Goal: Find specific page/section: Find specific page/section

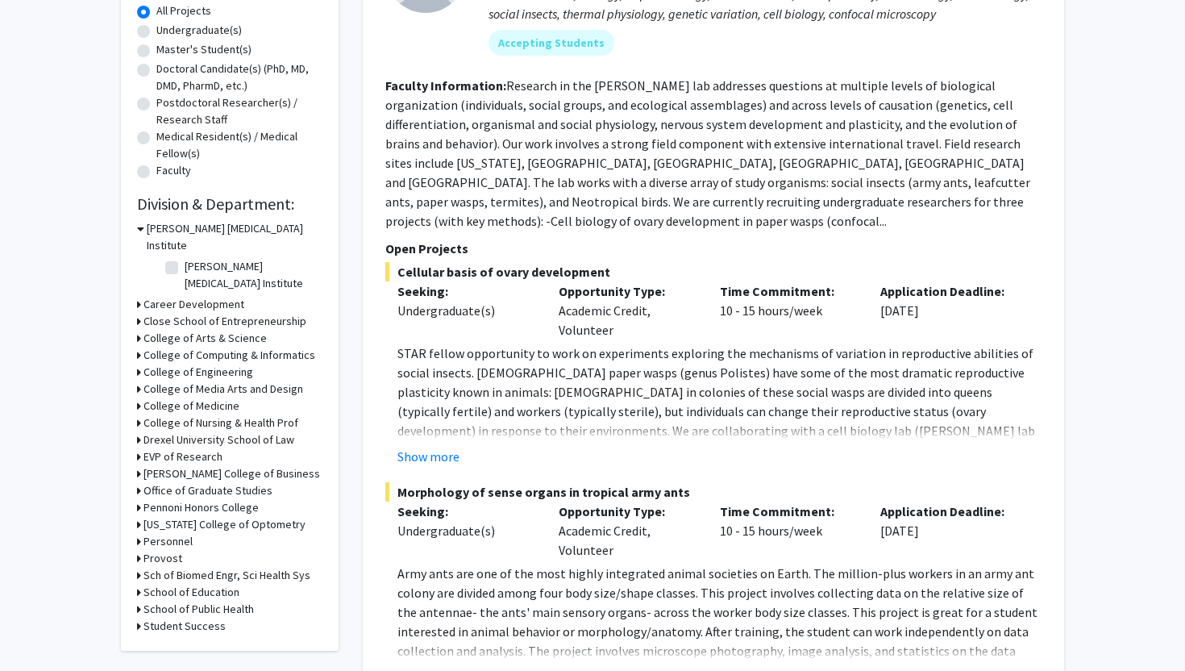
scroll to position [308, 0]
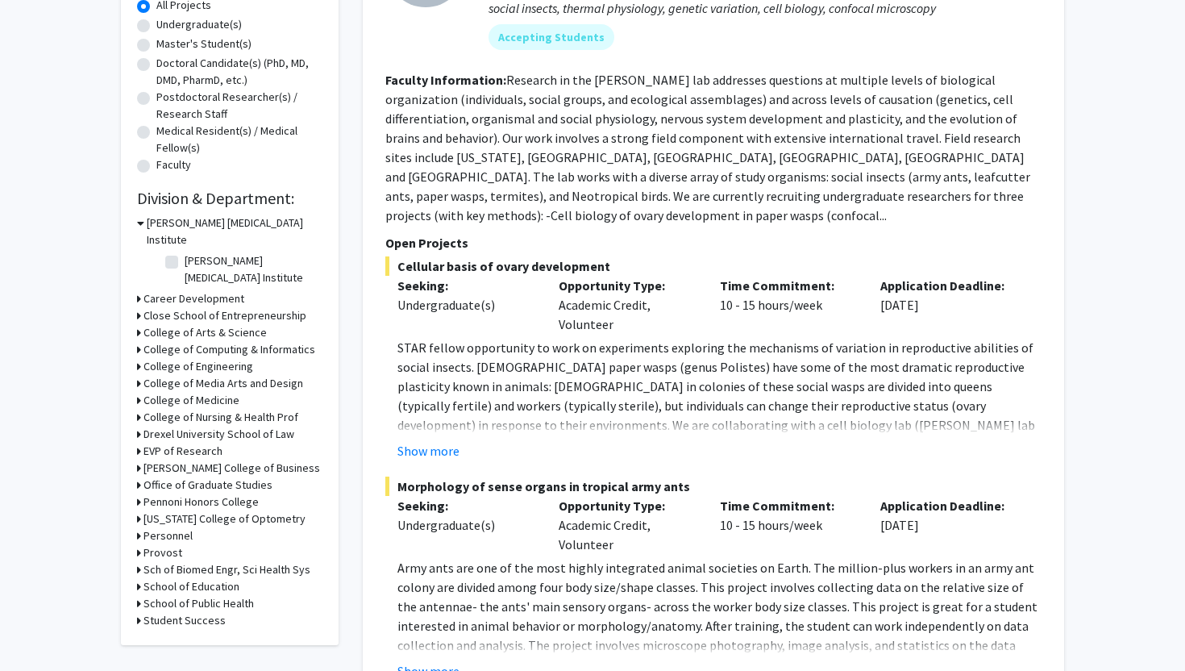
click at [143, 392] on div "College of Medicine" at bounding box center [229, 400] width 185 height 17
click at [137, 392] on icon at bounding box center [139, 400] width 4 height 17
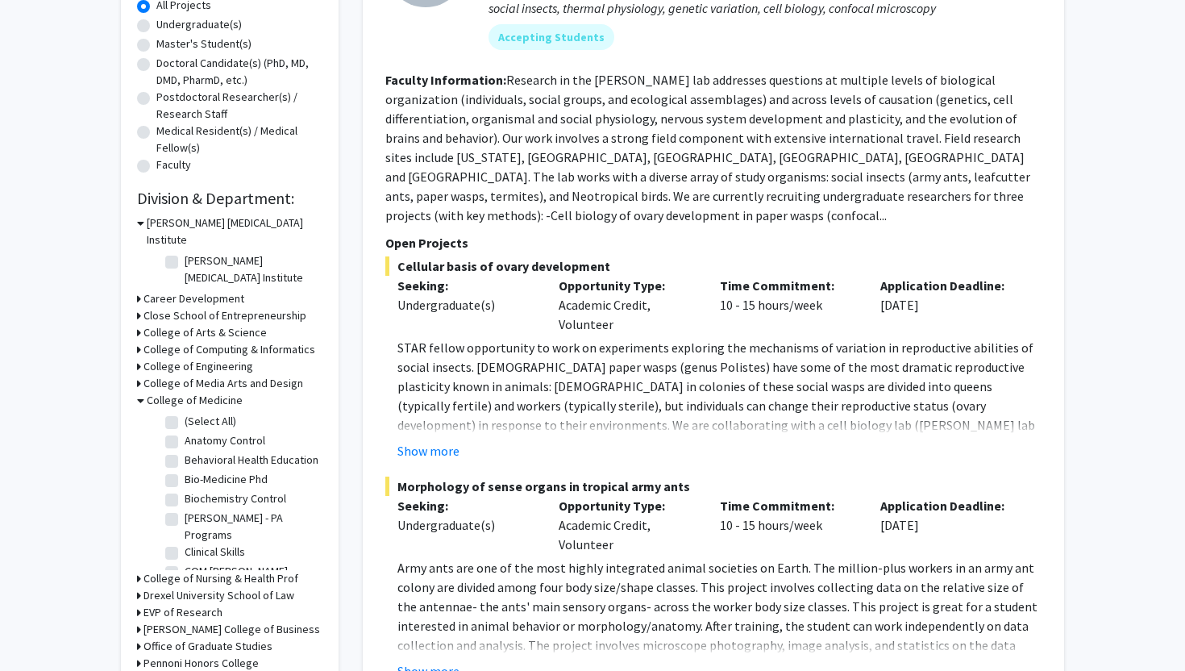
click at [185, 413] on label "(Select All)" at bounding box center [211, 421] width 52 height 17
click at [185, 413] on input "(Select All)" at bounding box center [190, 418] width 10 height 10
checkbox input "true"
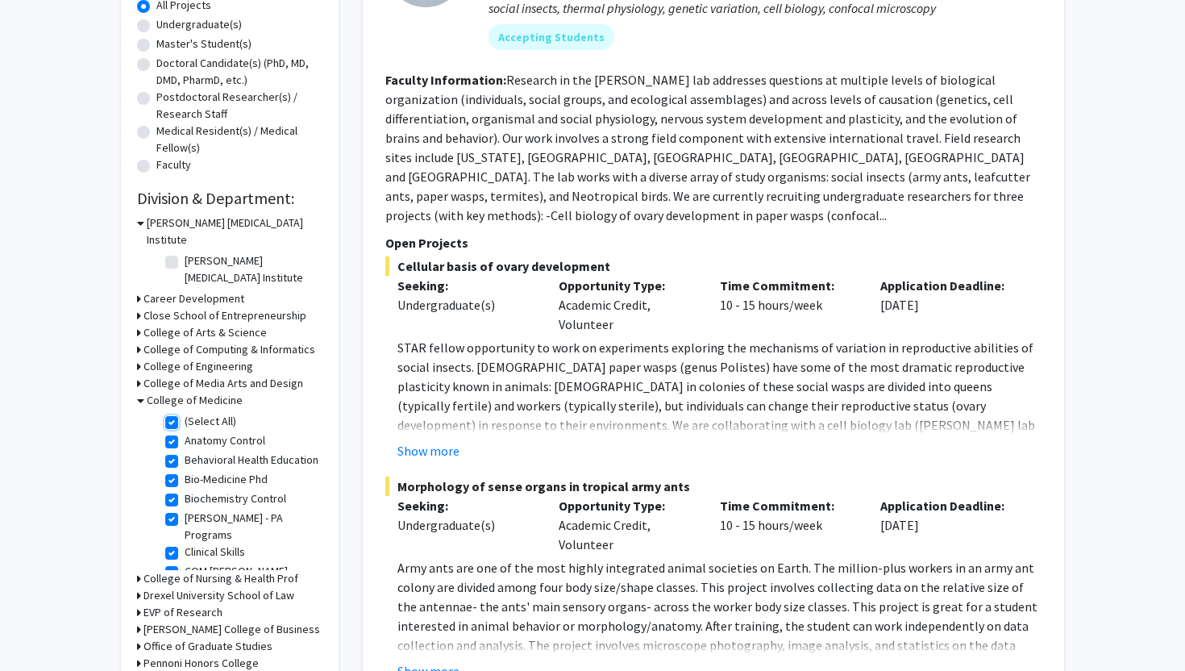
checkbox input "true"
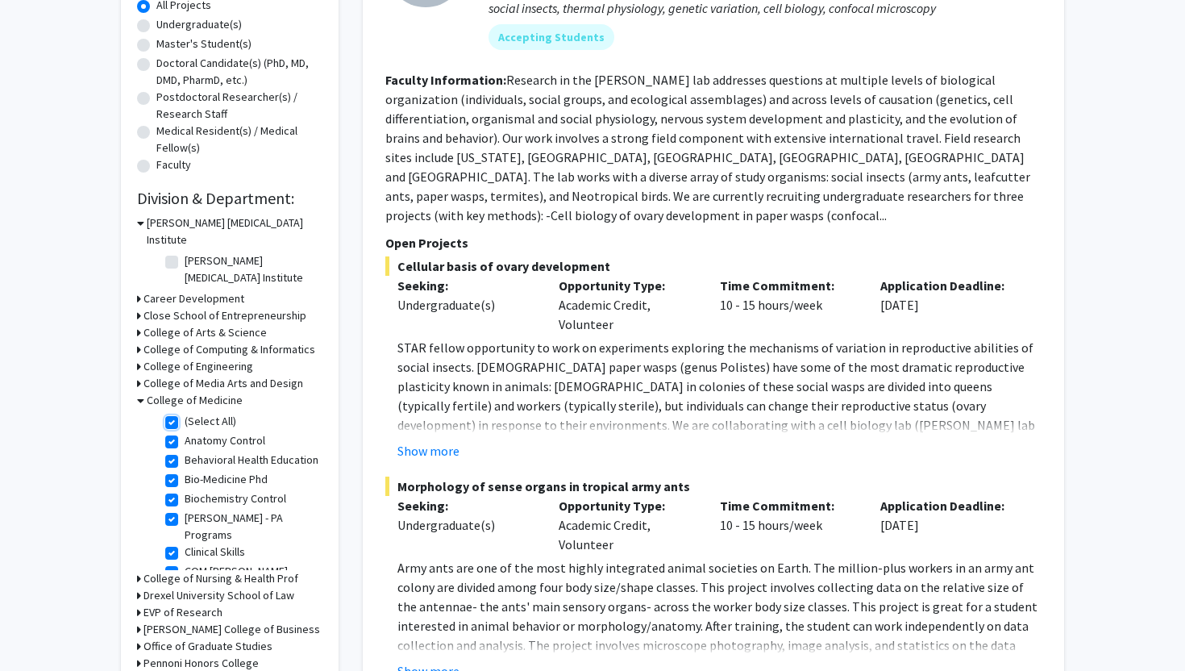
checkbox input "true"
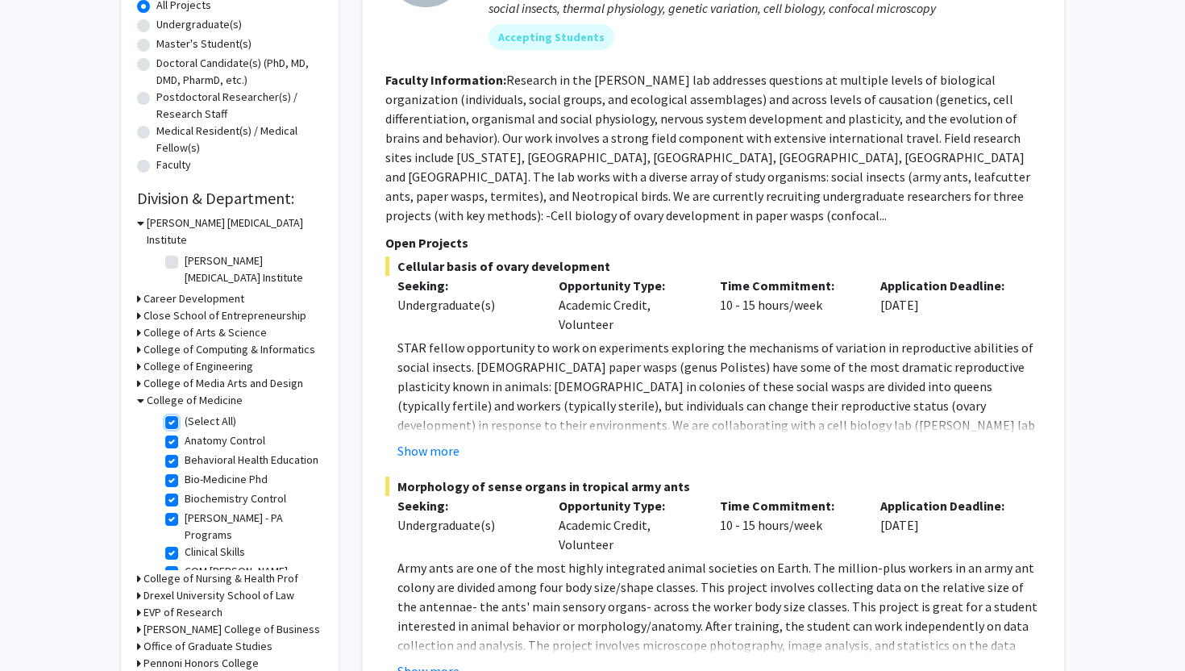
checkbox input "true"
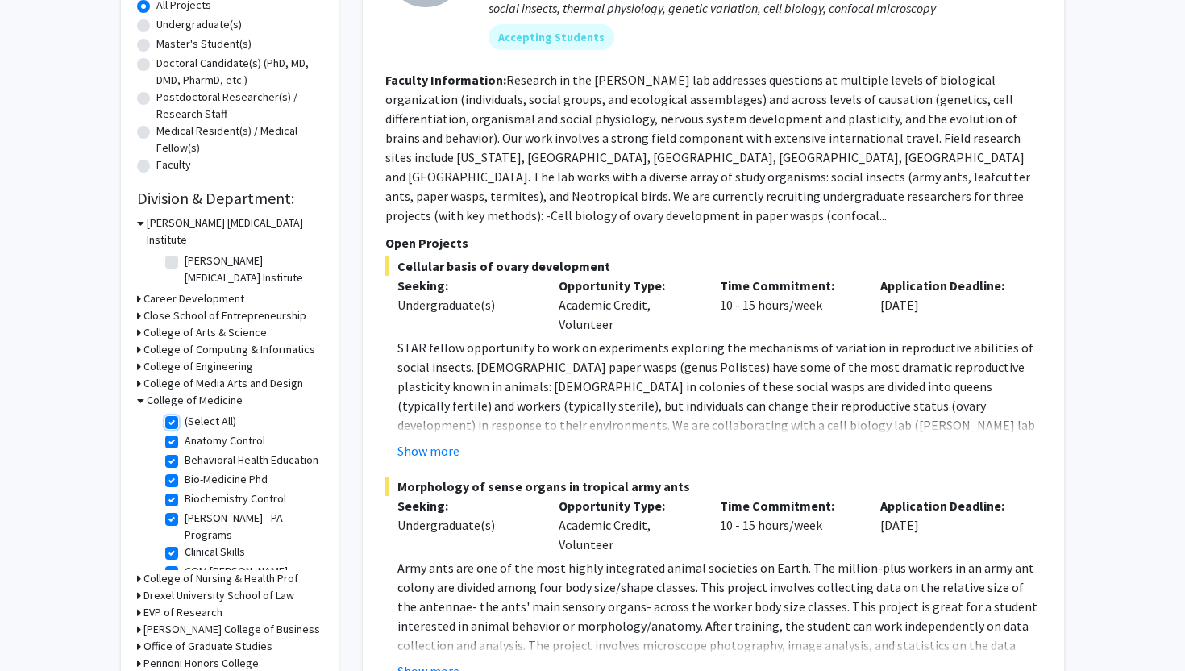
checkbox input "true"
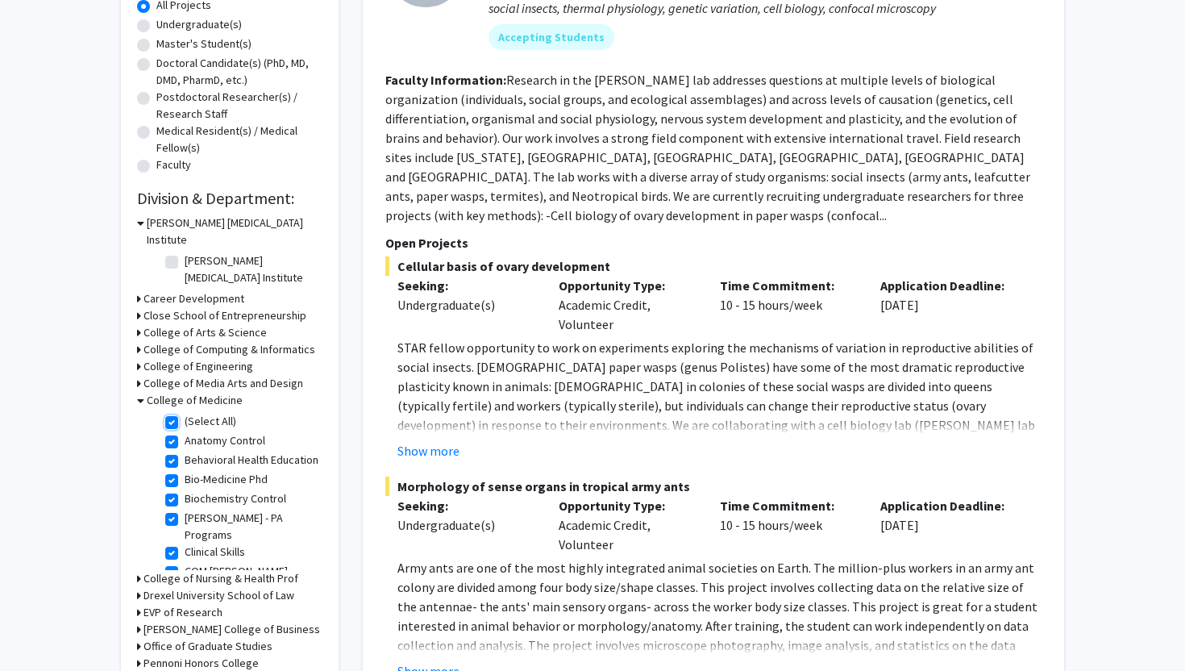
checkbox input "true"
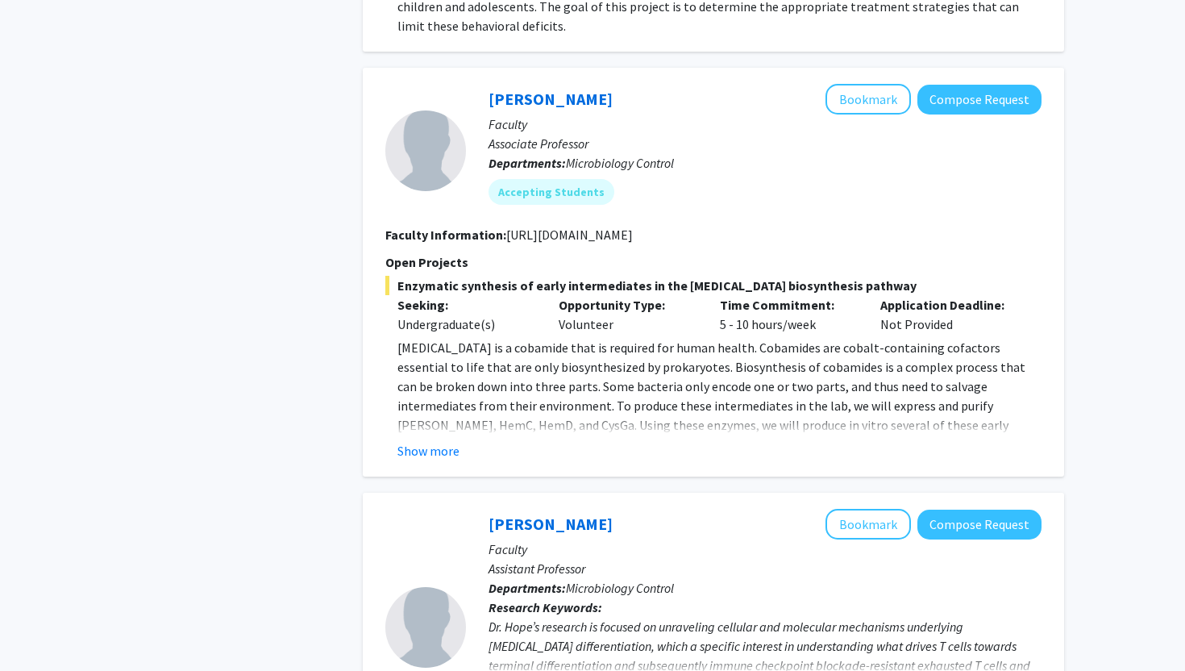
scroll to position [788, 0]
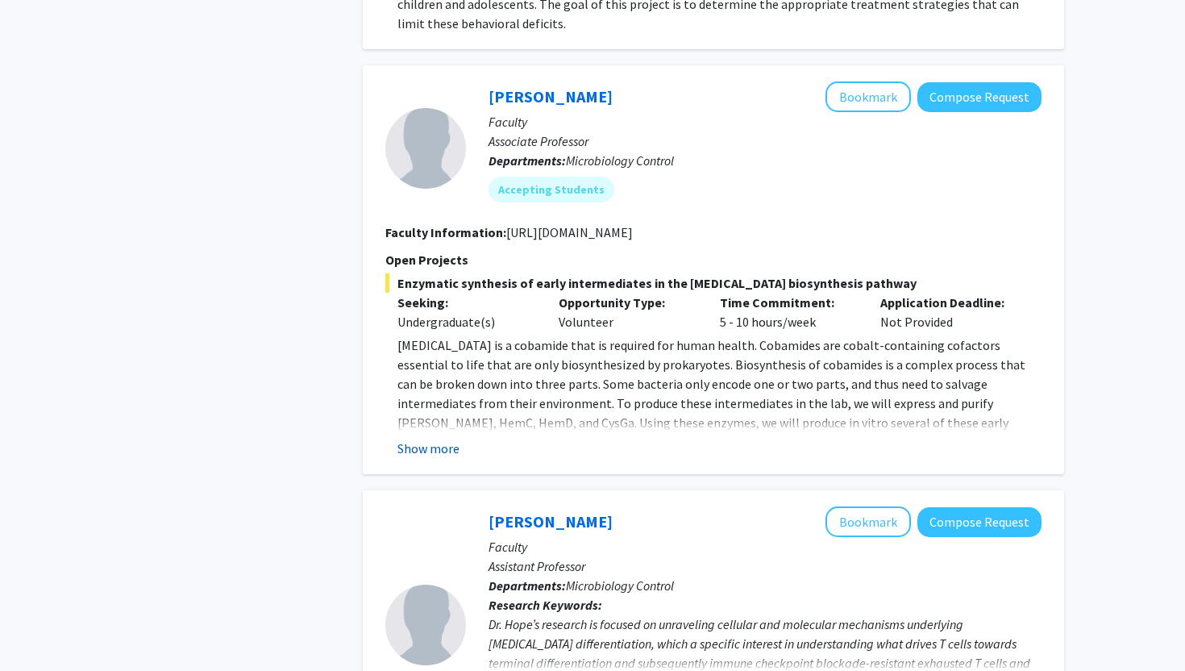
click at [451, 439] on button "Show more" at bounding box center [429, 448] width 62 height 19
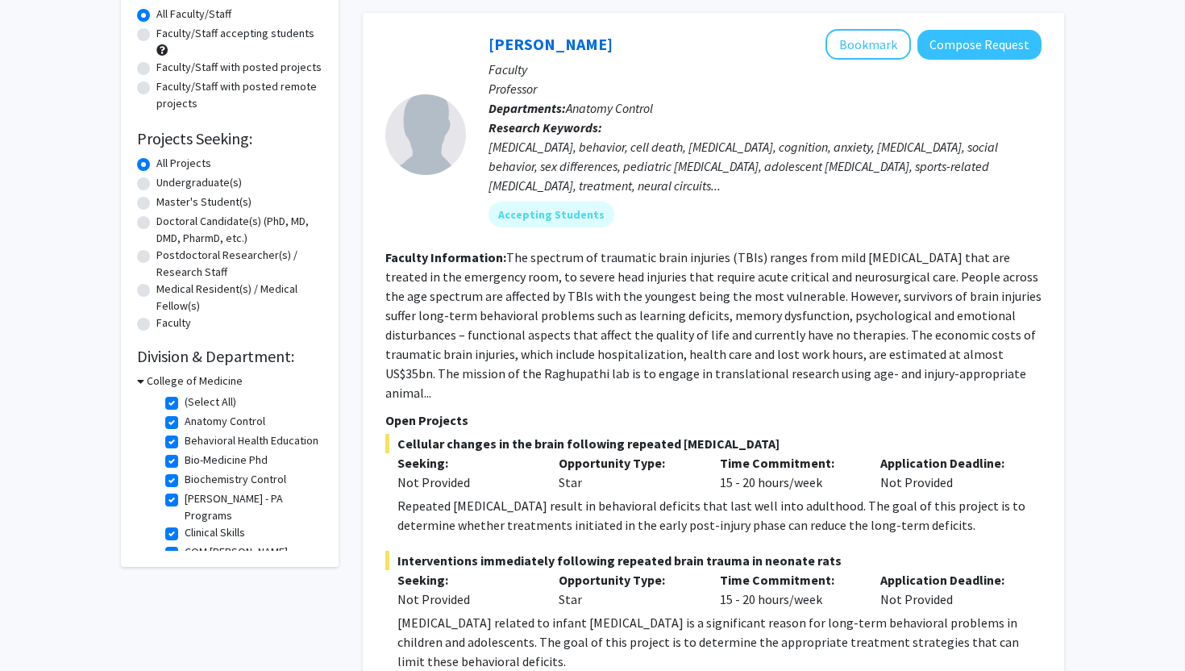
scroll to position [177, 0]
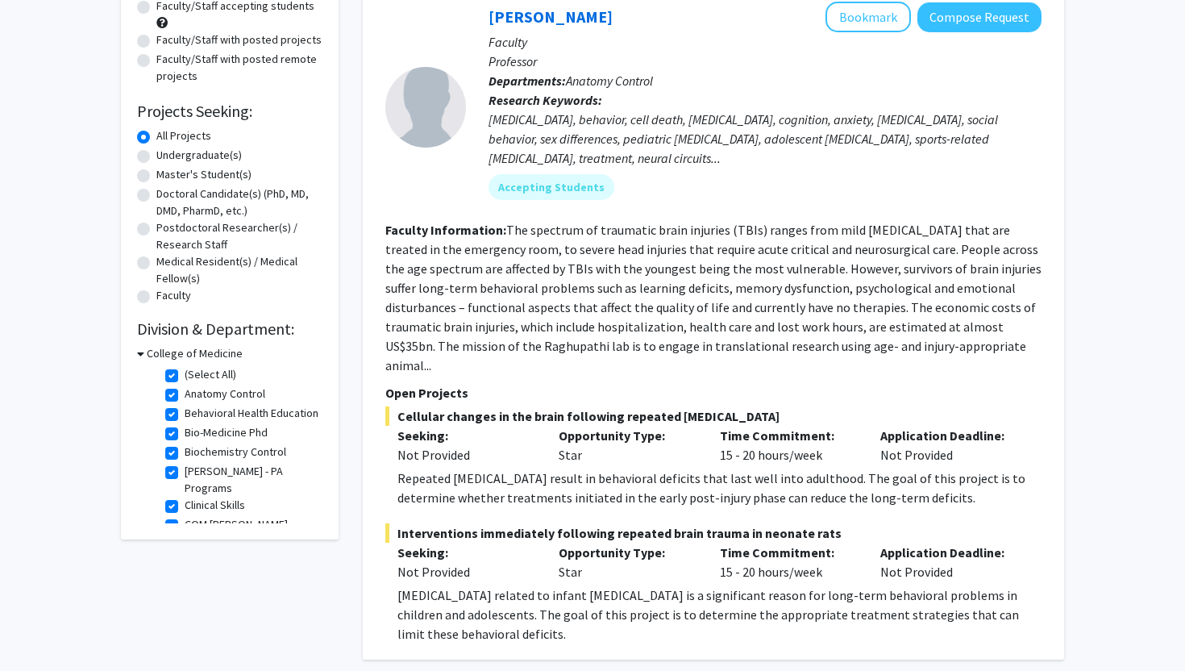
click at [185, 373] on label "(Select All)" at bounding box center [211, 374] width 52 height 17
click at [185, 373] on input "(Select All)" at bounding box center [190, 371] width 10 height 10
checkbox input "false"
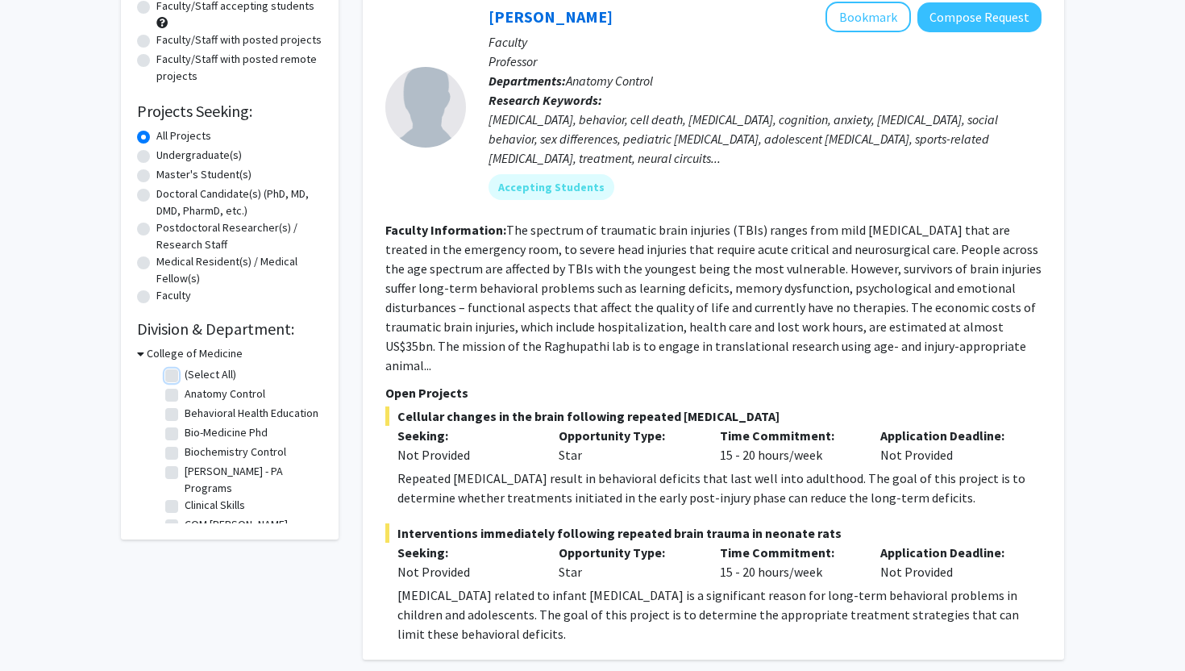
checkbox input "false"
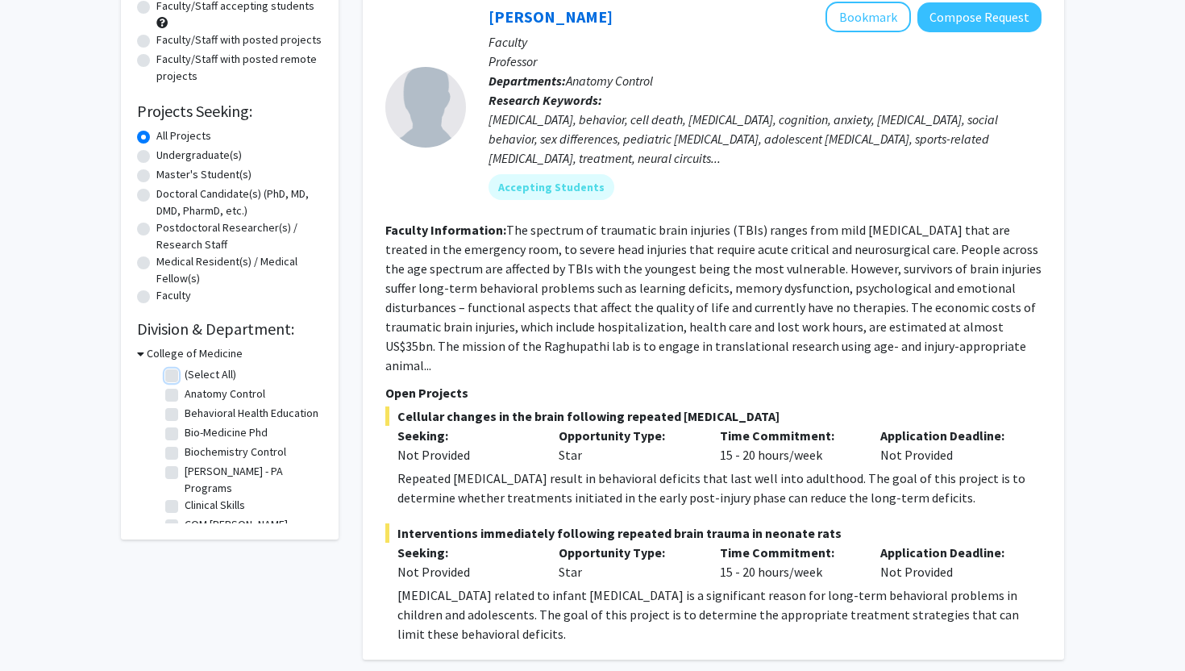
checkbox input "false"
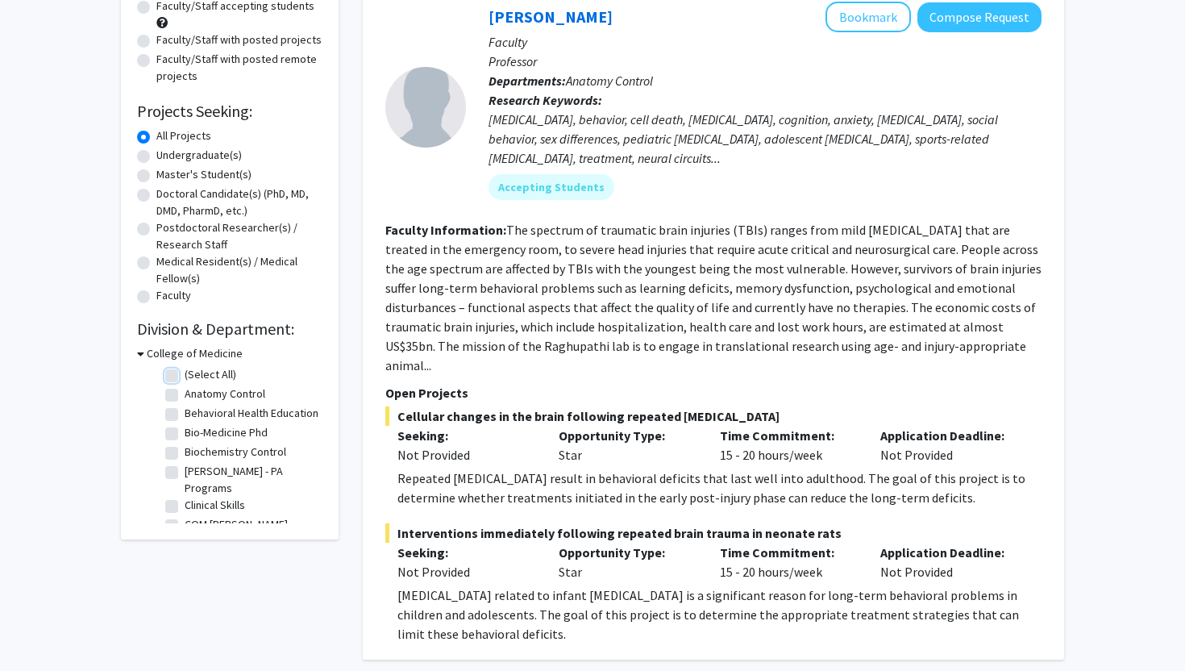
checkbox input "false"
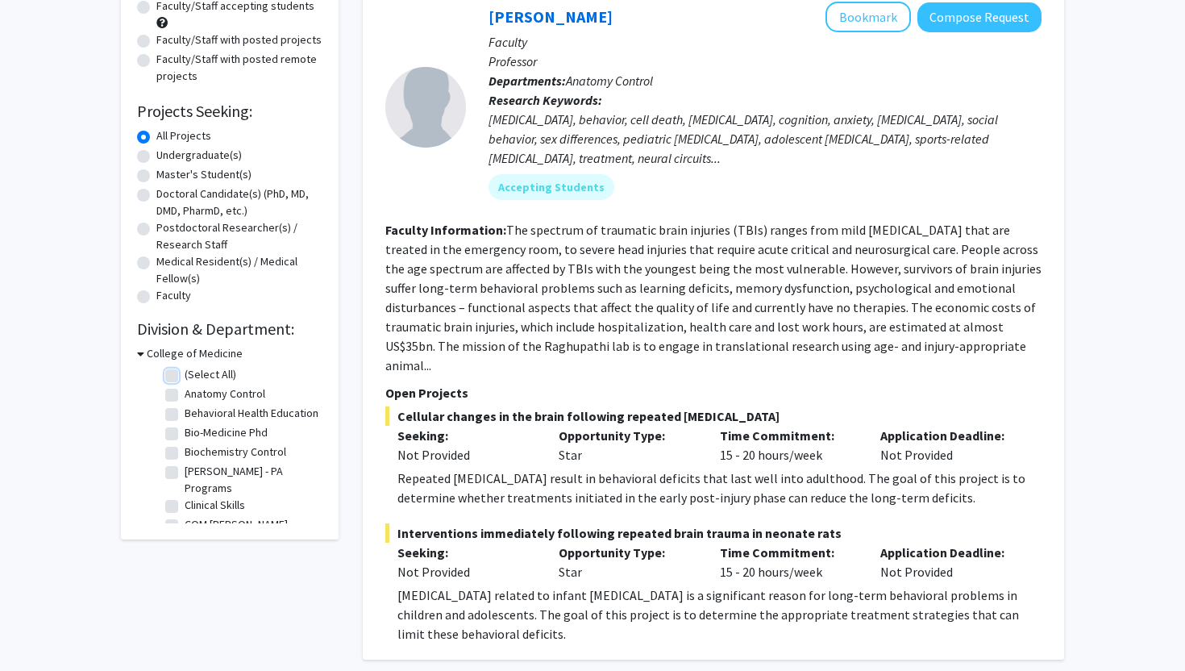
checkbox input "false"
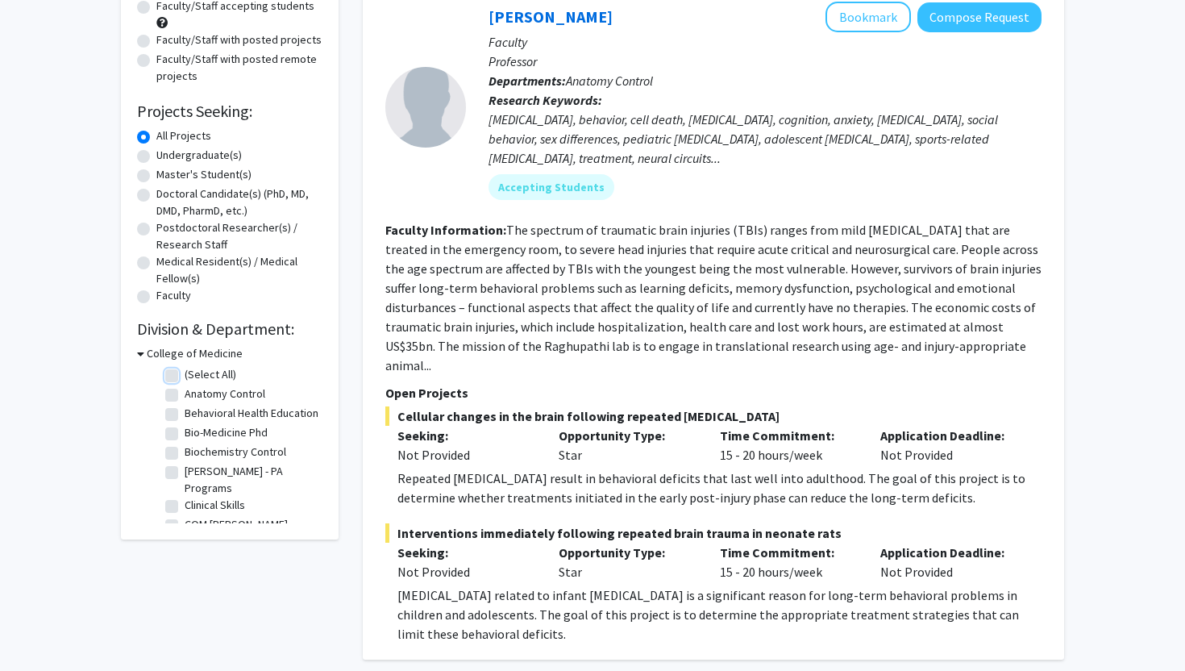
checkbox input "false"
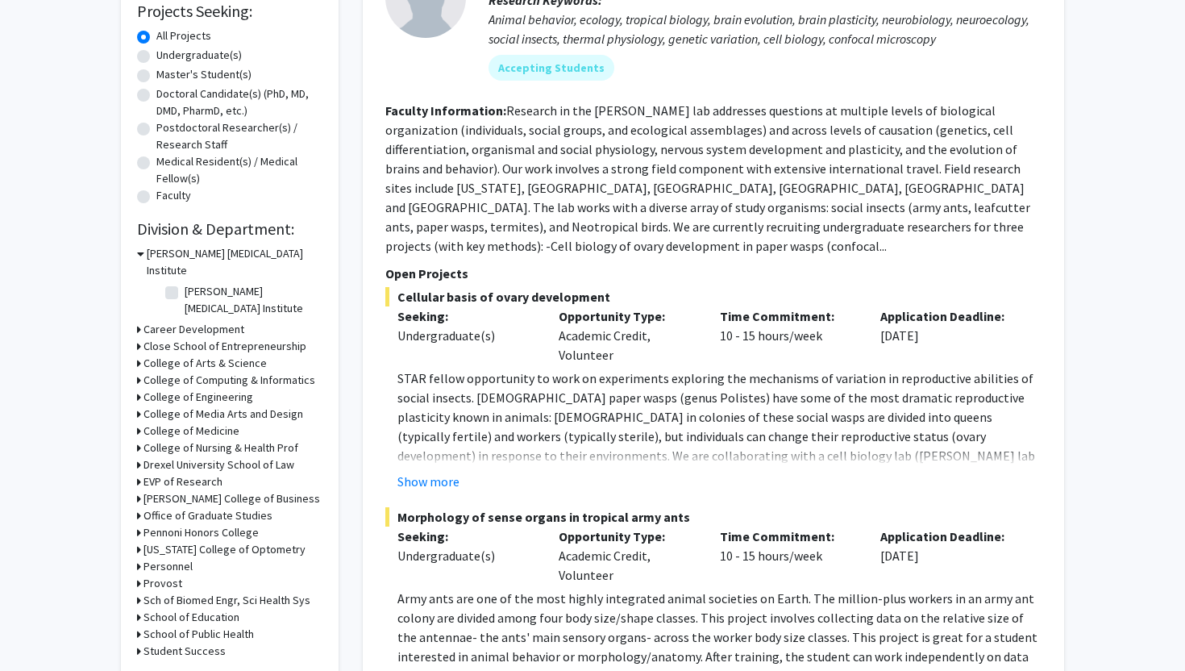
scroll to position [277, 0]
click at [197, 356] on h3 "College of Arts & Science" at bounding box center [205, 364] width 123 height 17
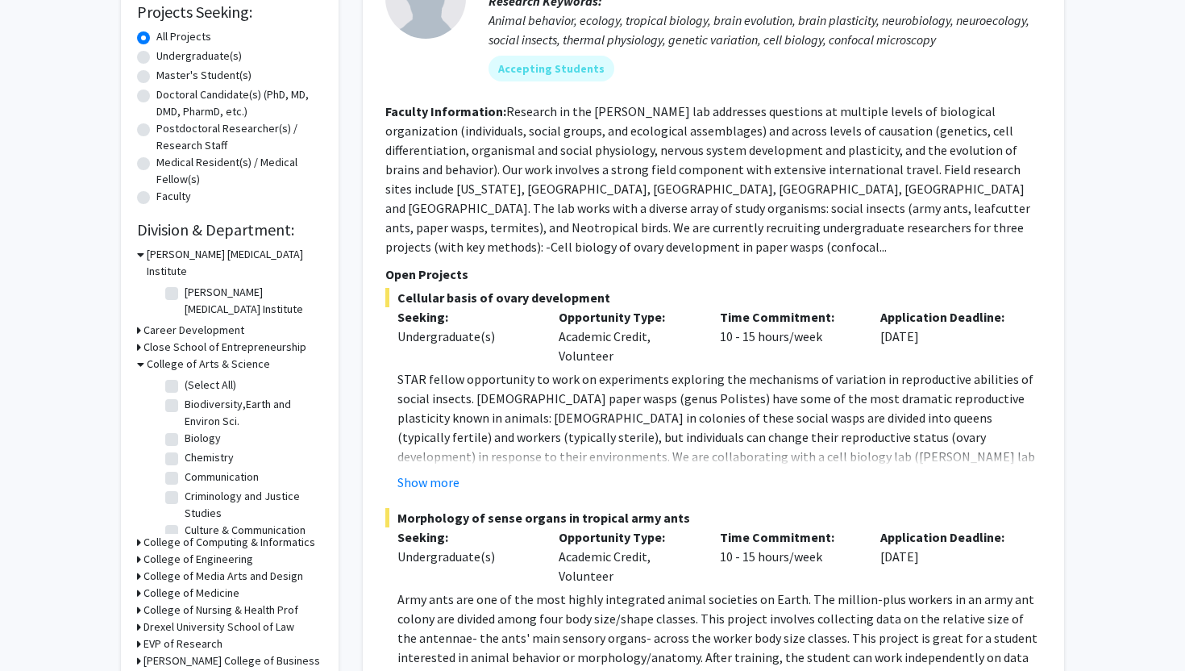
click at [185, 377] on label "(Select All)" at bounding box center [211, 385] width 52 height 17
click at [185, 377] on input "(Select All)" at bounding box center [190, 382] width 10 height 10
checkbox input "true"
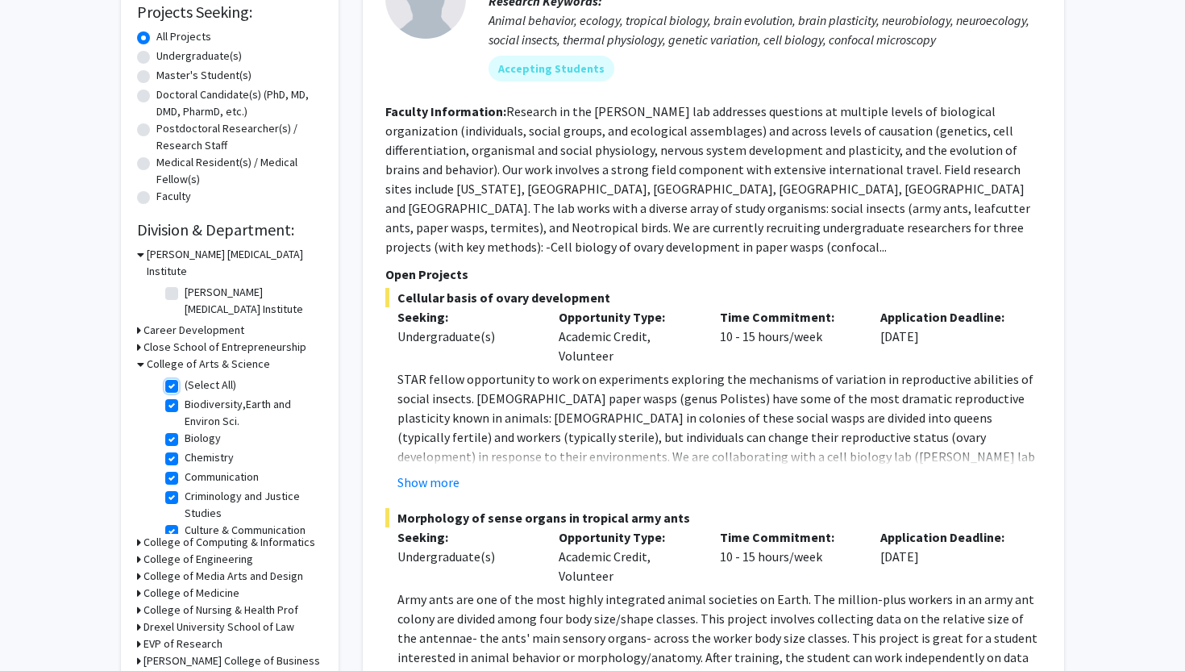
checkbox input "true"
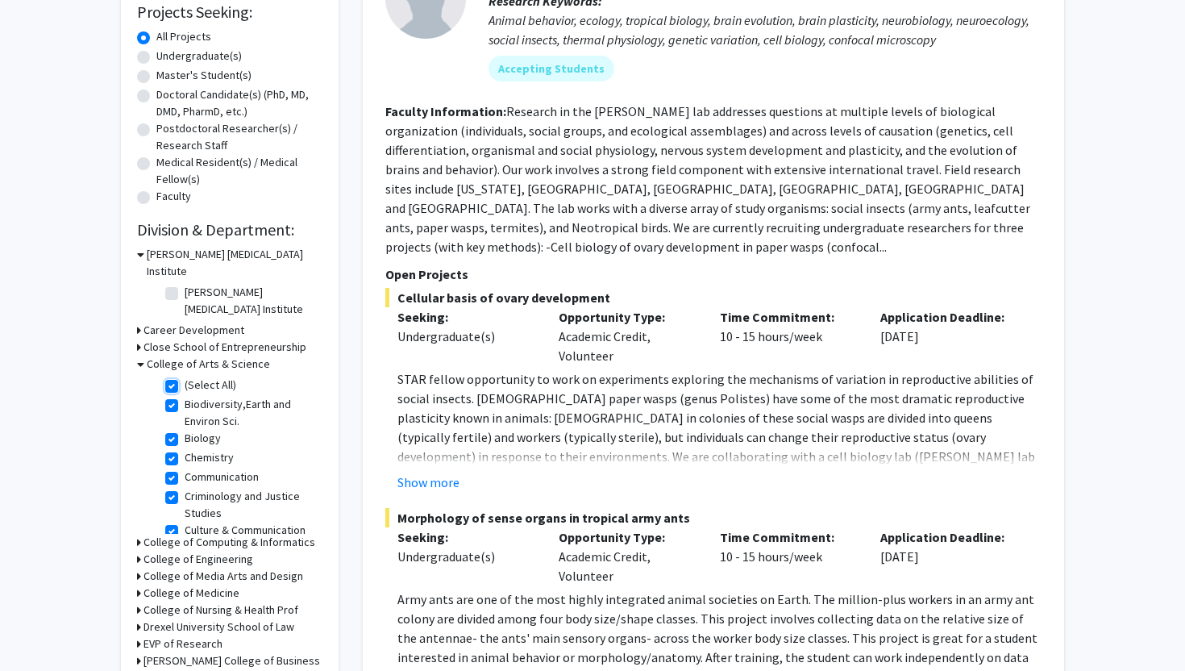
checkbox input "true"
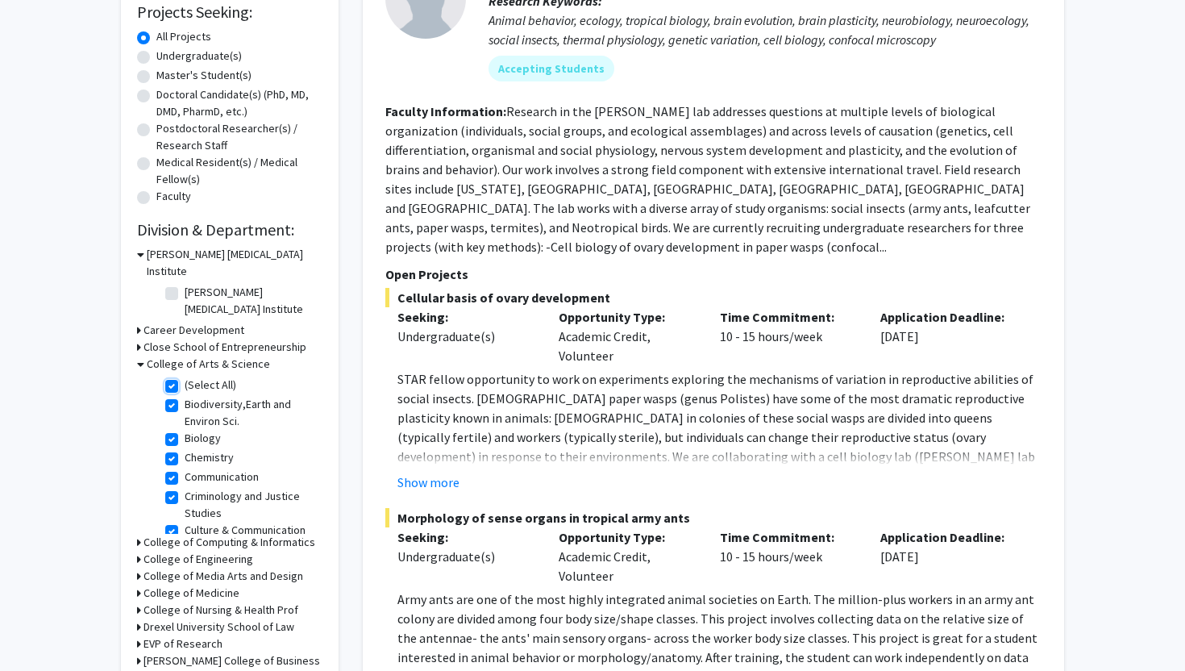
checkbox input "true"
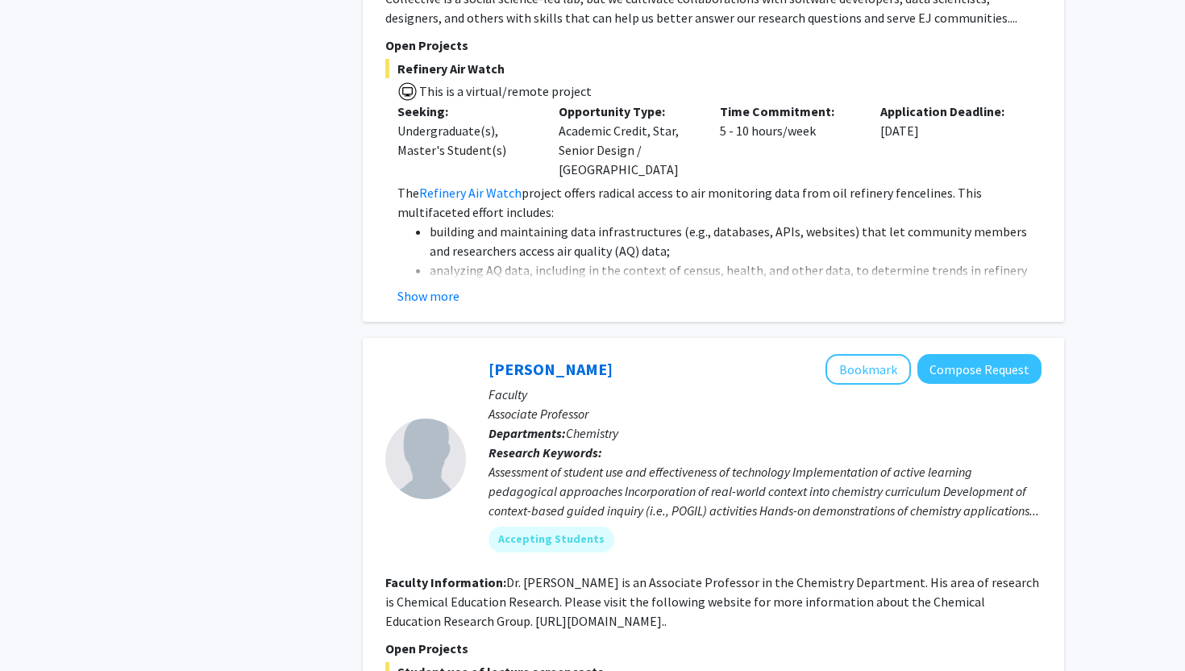
scroll to position [2712, 0]
